Goal: Communication & Community: Share content

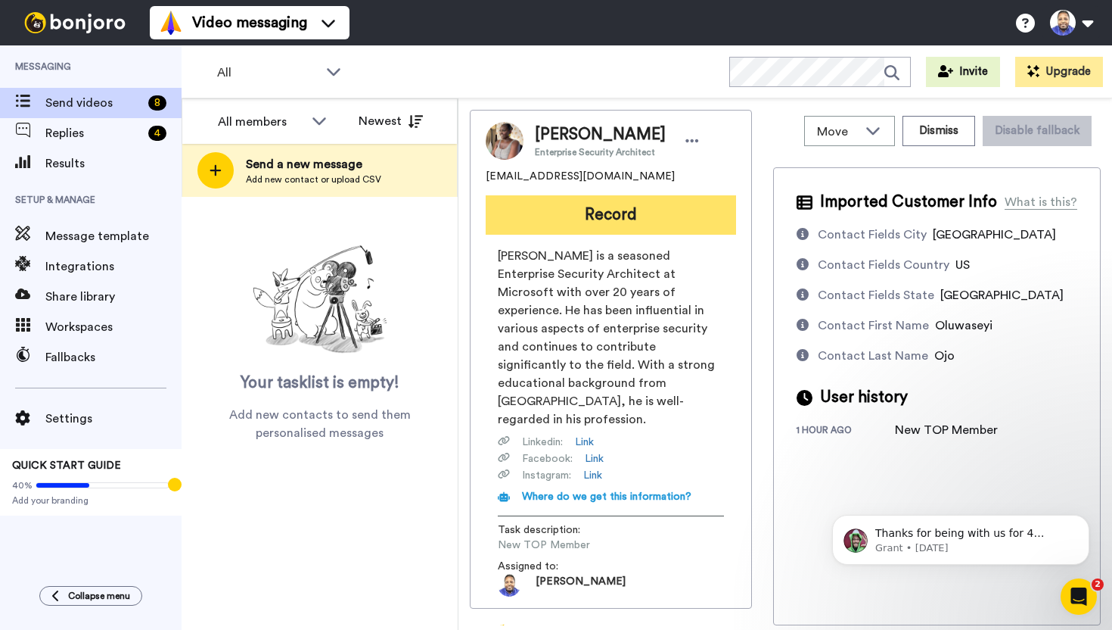
click at [616, 212] on button "Record" at bounding box center [611, 214] width 250 height 39
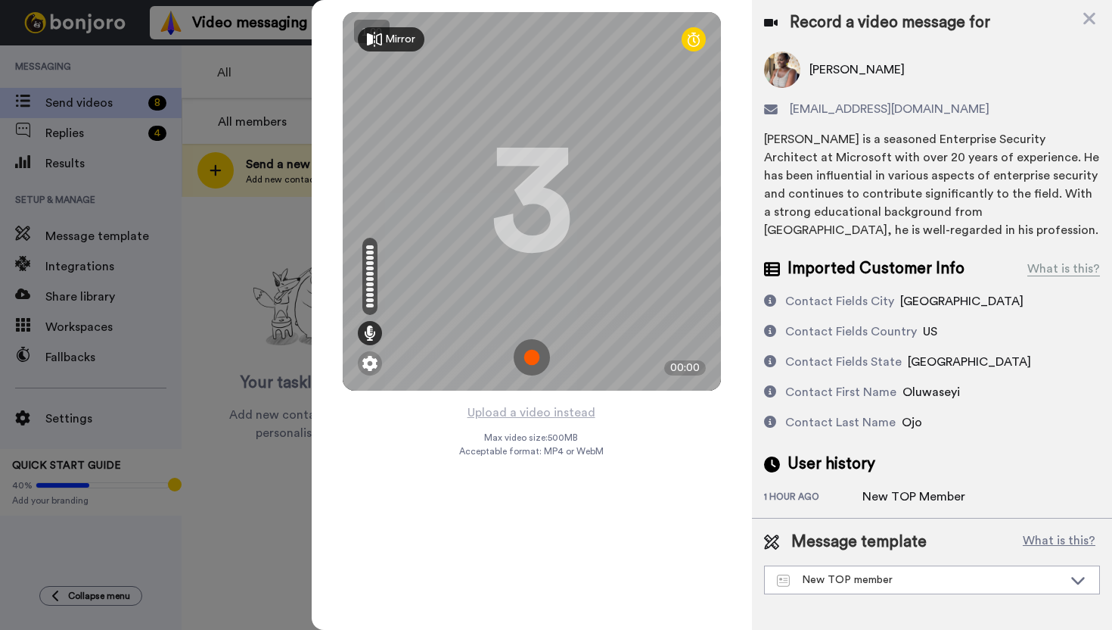
click at [529, 359] on img at bounding box center [532, 357] width 36 height 36
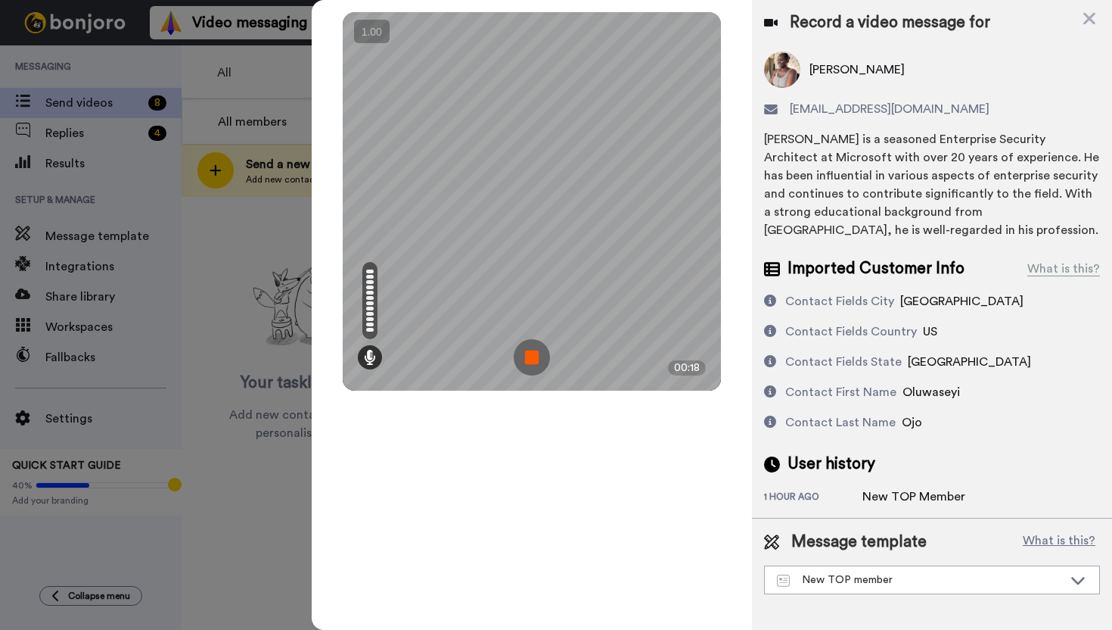
click at [529, 359] on img at bounding box center [532, 357] width 36 height 36
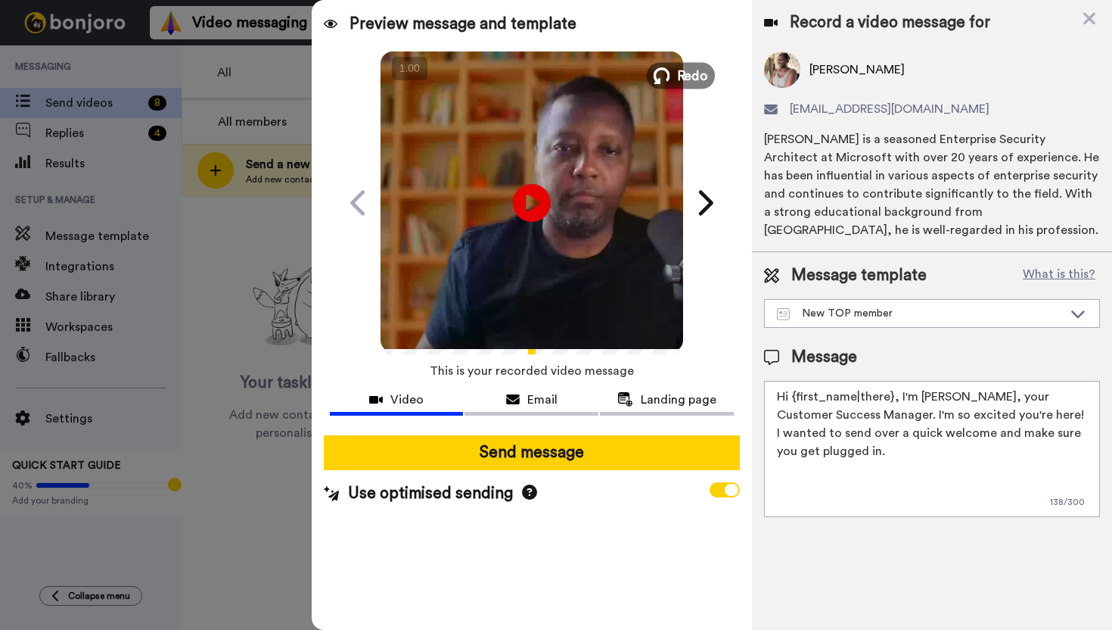
click at [683, 79] on span "Redo" at bounding box center [693, 75] width 32 height 20
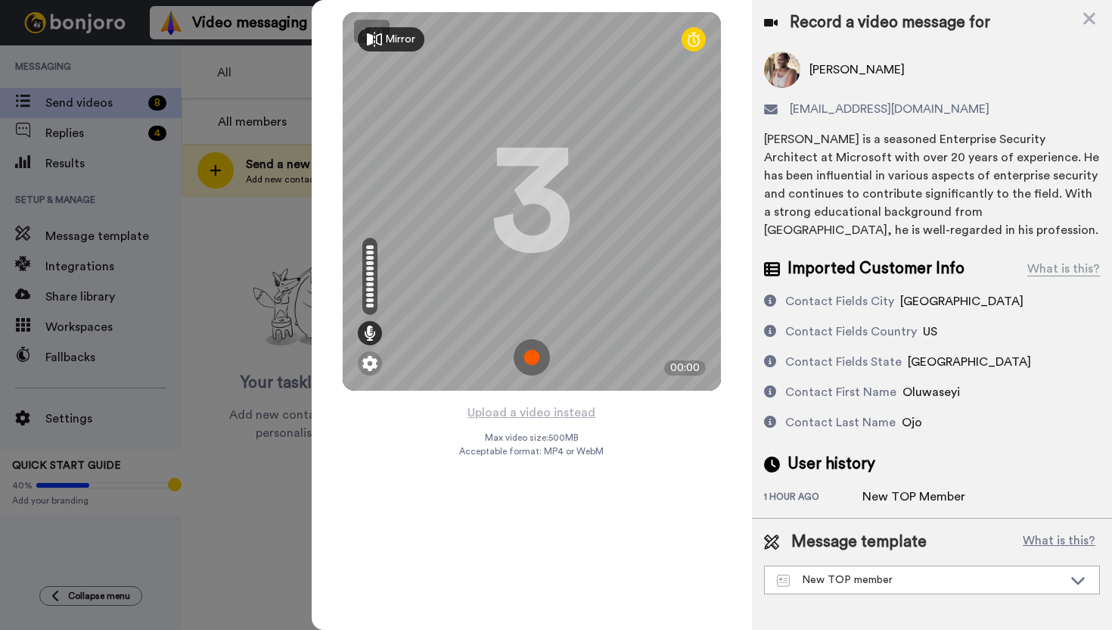
click at [527, 355] on img at bounding box center [532, 357] width 36 height 36
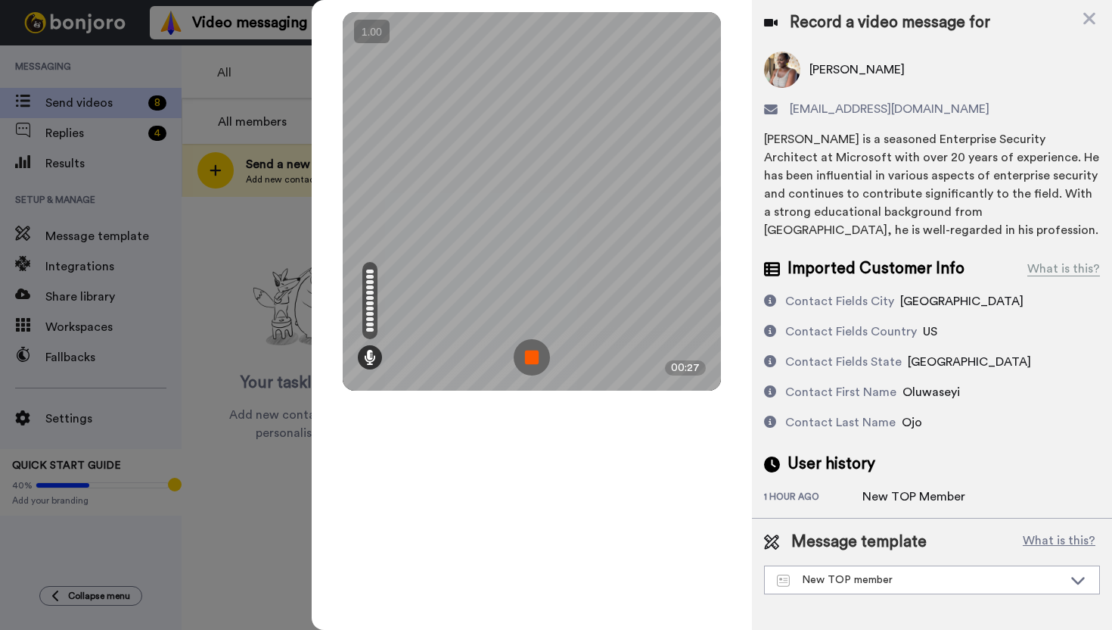
click at [529, 355] on img at bounding box center [532, 357] width 36 height 36
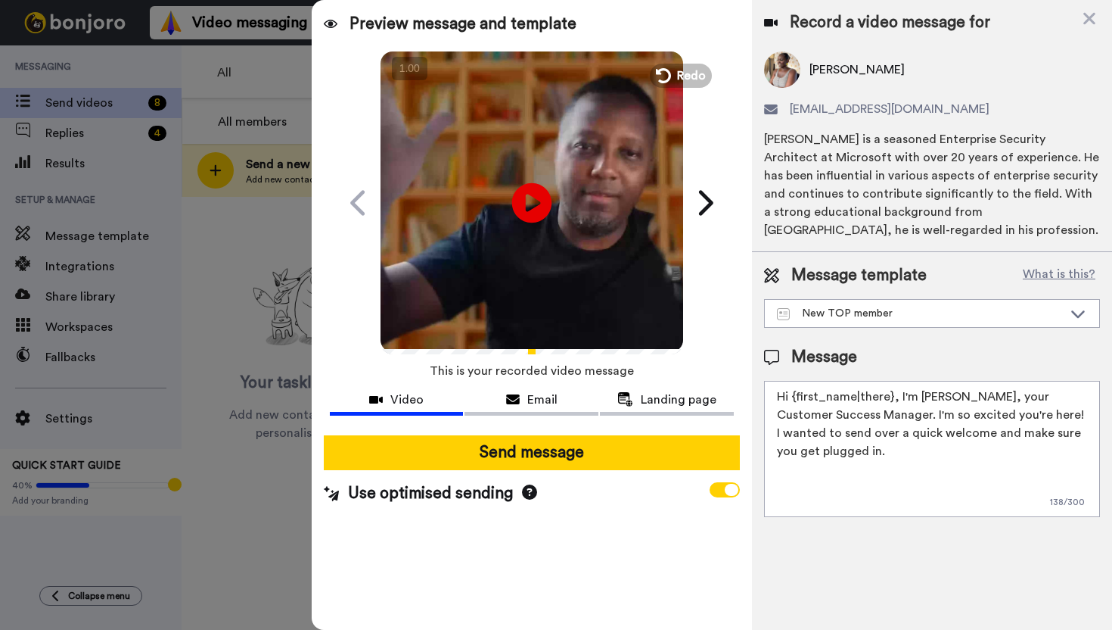
click at [533, 203] on icon "Play/Pause" at bounding box center [532, 202] width 40 height 72
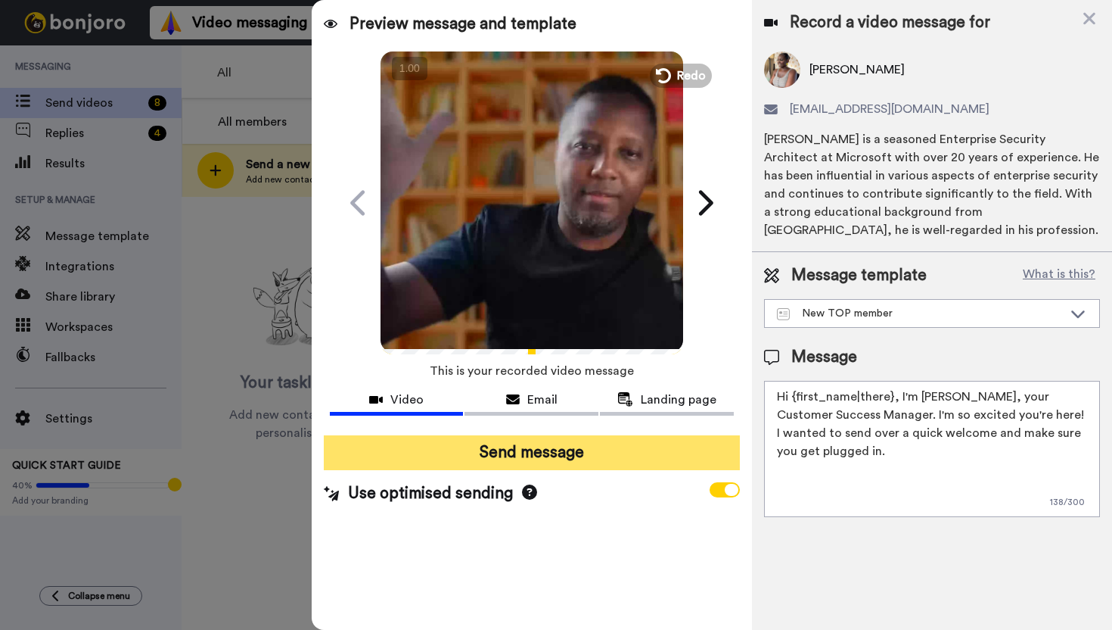
click at [506, 449] on button "Send message" at bounding box center [532, 452] width 416 height 35
